Goal: Task Accomplishment & Management: Complete application form

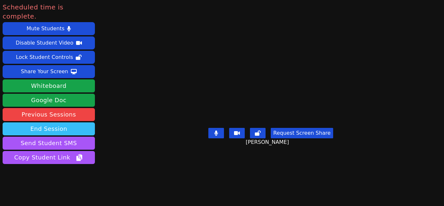
scroll to position [5, 0]
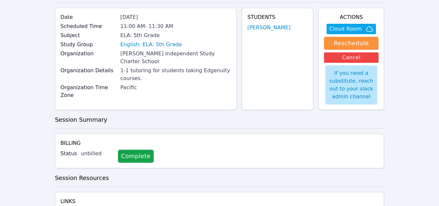
scroll to position [46, 0]
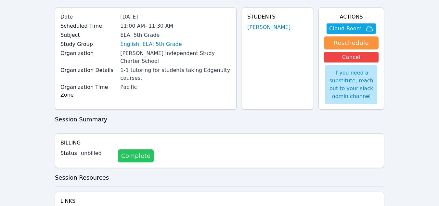
click at [126, 150] on link "Complete" at bounding box center [136, 155] width 36 height 13
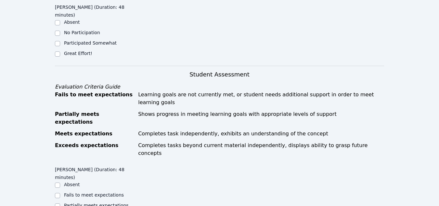
scroll to position [201, 0]
click at [60, 50] on div at bounding box center [57, 54] width 5 height 8
click at [58, 52] on input "Great Effort!" at bounding box center [57, 54] width 5 height 5
checkbox input "true"
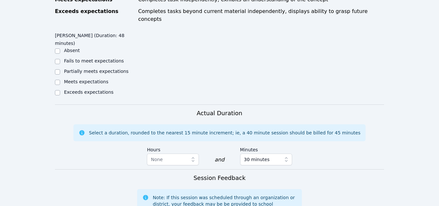
scroll to position [339, 0]
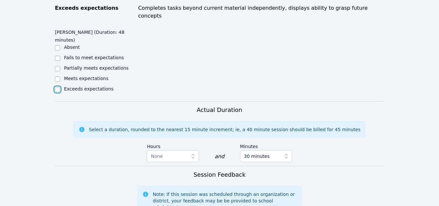
click at [58, 87] on input "Exceeds expectations" at bounding box center [57, 89] width 5 height 5
checkbox input "true"
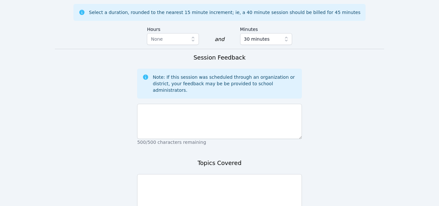
scroll to position [456, 0]
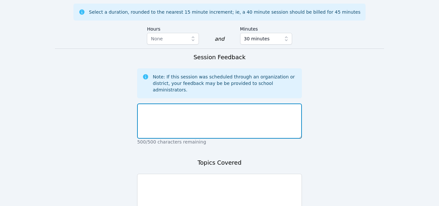
click at [153, 103] on textarea at bounding box center [219, 120] width 165 height 35
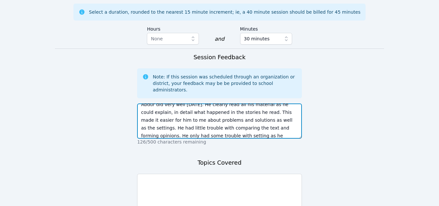
scroll to position [13, 0]
click at [230, 103] on textarea "Abdur did very well [DATE]. He clearly read all his material as he could explai…" at bounding box center [219, 120] width 165 height 35
click at [276, 103] on textarea "Abdur did very well [DATE]. He clearly read all his material as he could explai…" at bounding box center [219, 120] width 165 height 35
type textarea "Abdur did very well [DATE]. He clearly read all his material as he could explai…"
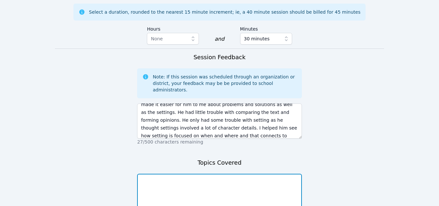
click at [222, 174] on textarea at bounding box center [219, 191] width 165 height 35
type textarea "Settings. Problem and solution."
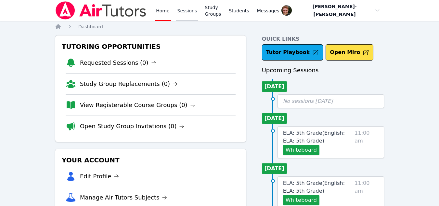
click at [189, 13] on link "Sessions" at bounding box center [187, 10] width 22 height 21
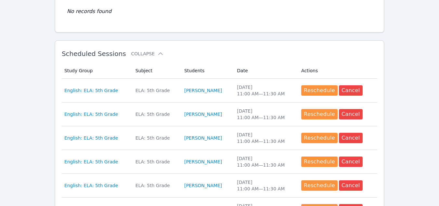
scroll to position [158, 0]
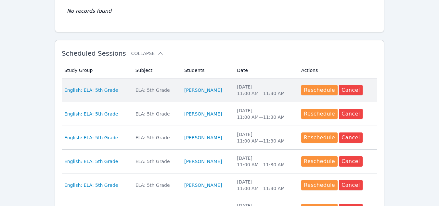
click at [137, 92] on div "ELA: 5th Grade" at bounding box center [156, 90] width 41 height 7
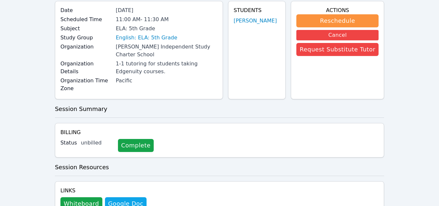
scroll to position [73, 0]
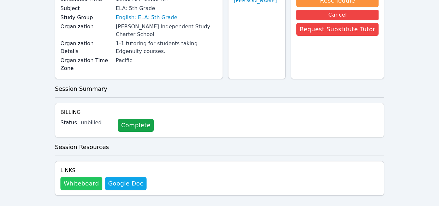
click at [77, 177] on button "Whiteboard" at bounding box center [81, 183] width 42 height 13
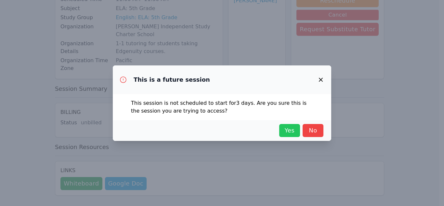
click at [285, 129] on span "Yes" at bounding box center [289, 130] width 14 height 9
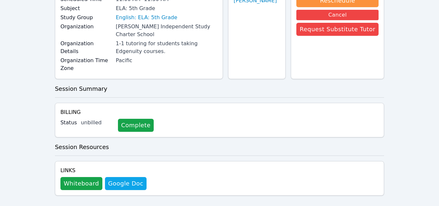
scroll to position [0, 0]
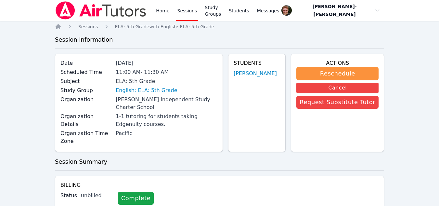
click at [185, 10] on link "Sessions" at bounding box center [187, 10] width 22 height 21
